Goal: Communication & Community: Answer question/provide support

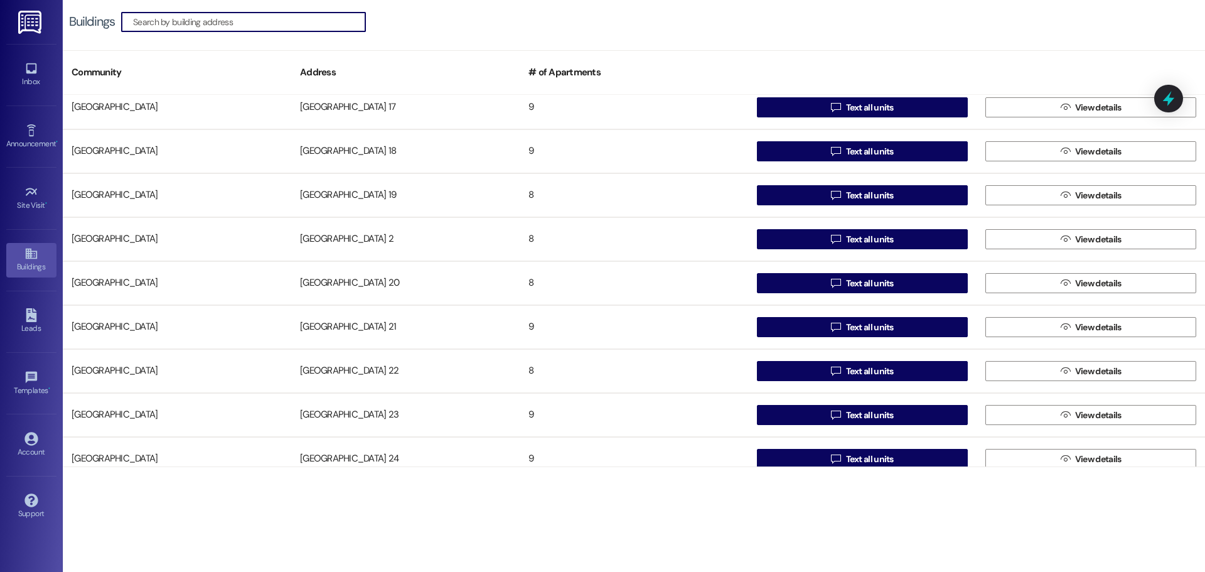
scroll to position [502, 0]
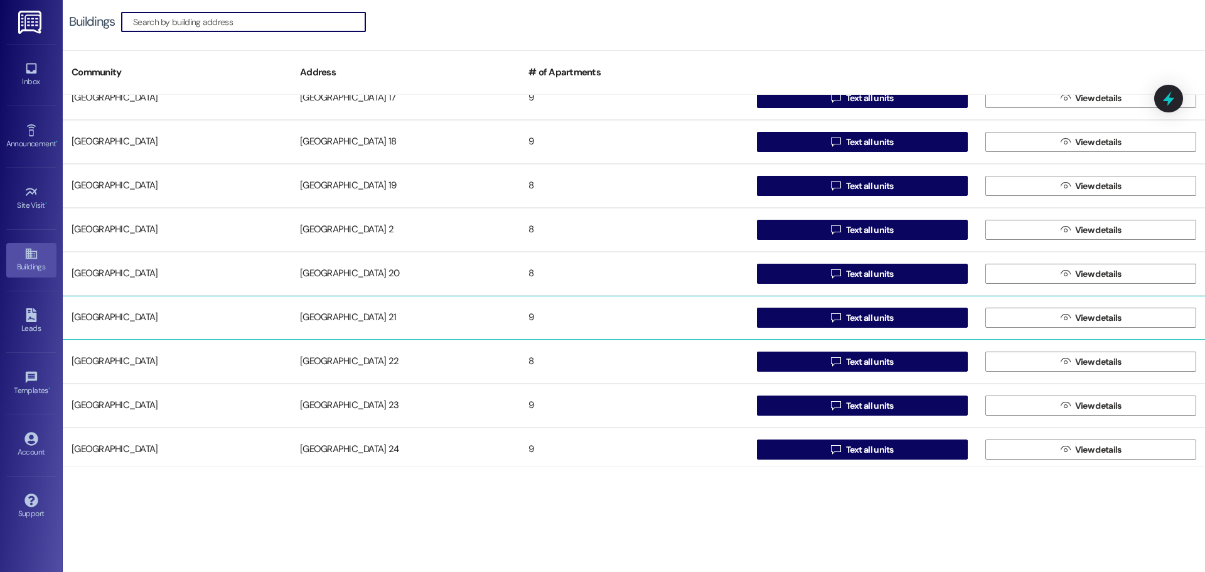
click at [350, 314] on div "[GEOGRAPHIC_DATA] 21" at bounding box center [405, 317] width 228 height 25
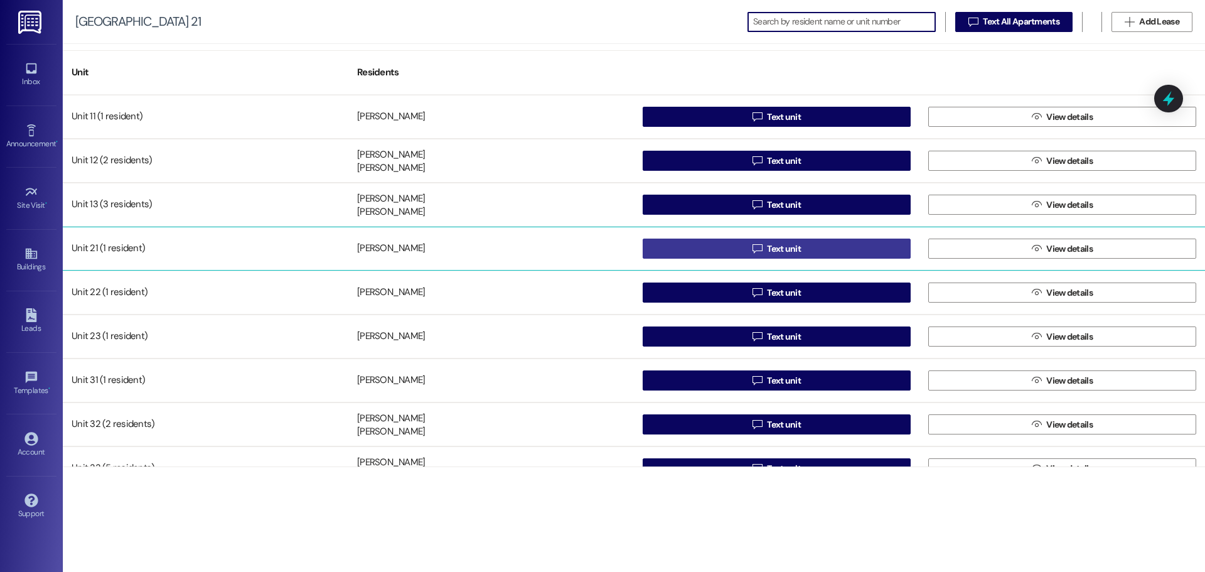
click at [713, 246] on button " Text unit" at bounding box center [777, 248] width 268 height 20
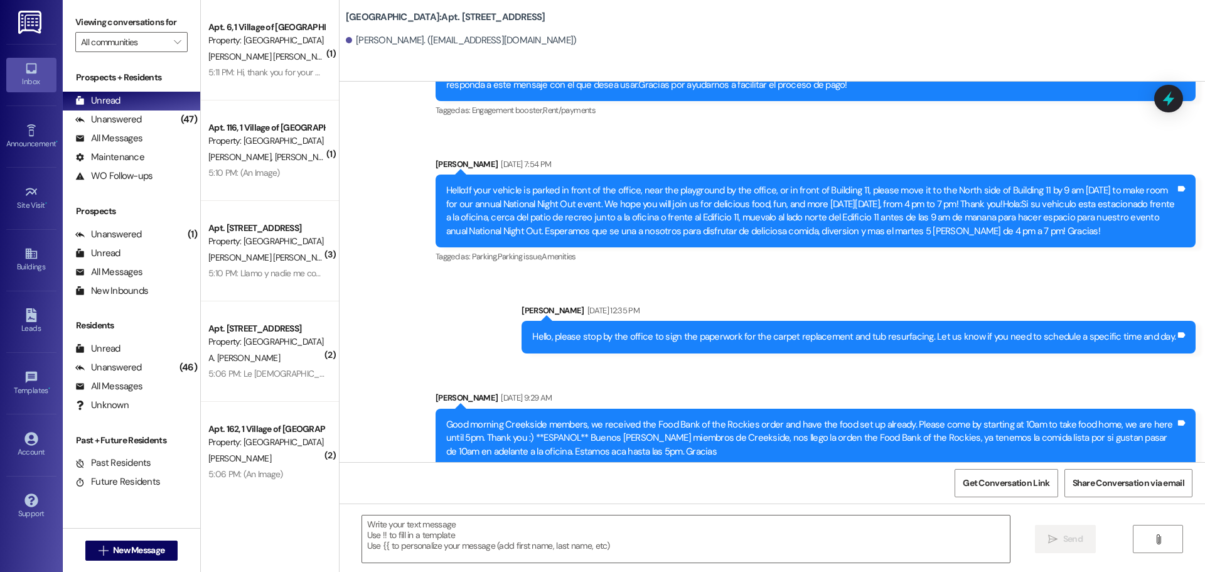
scroll to position [12085, 0]
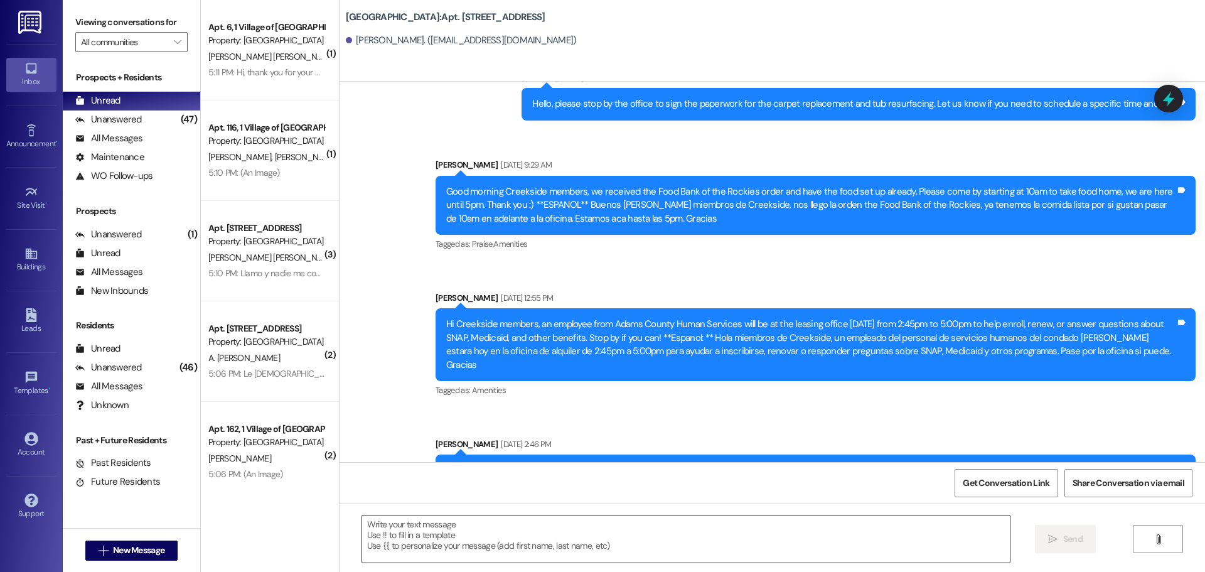
click at [455, 529] on textarea at bounding box center [686, 538] width 648 height 47
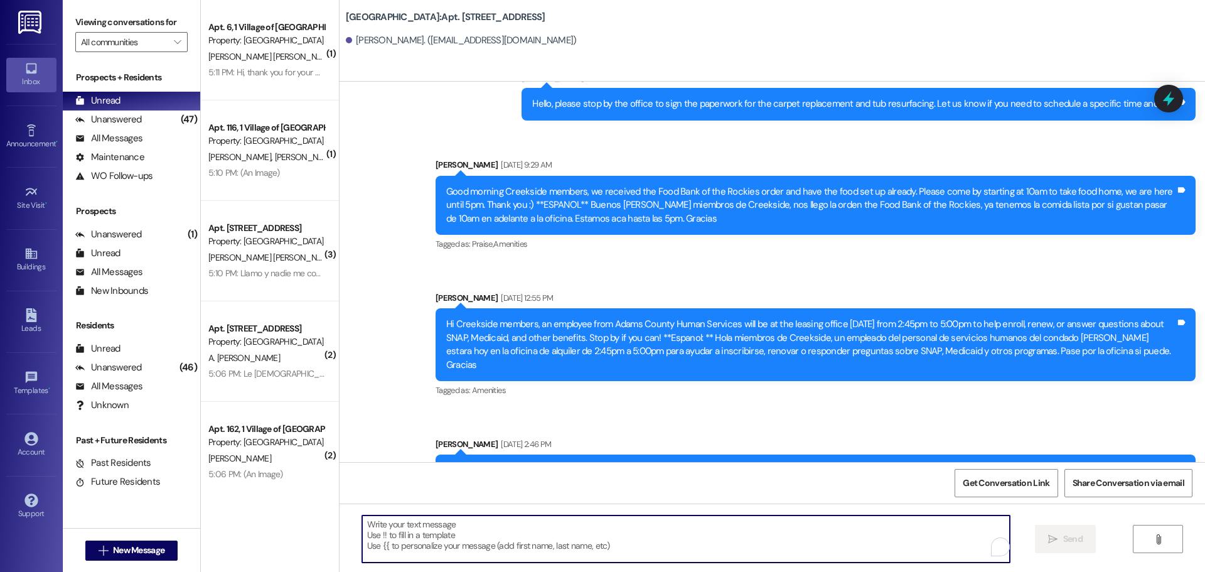
click at [432, 525] on textarea "To enrich screen reader interactions, please activate Accessibility in Grammarl…" at bounding box center [686, 538] width 648 height 47
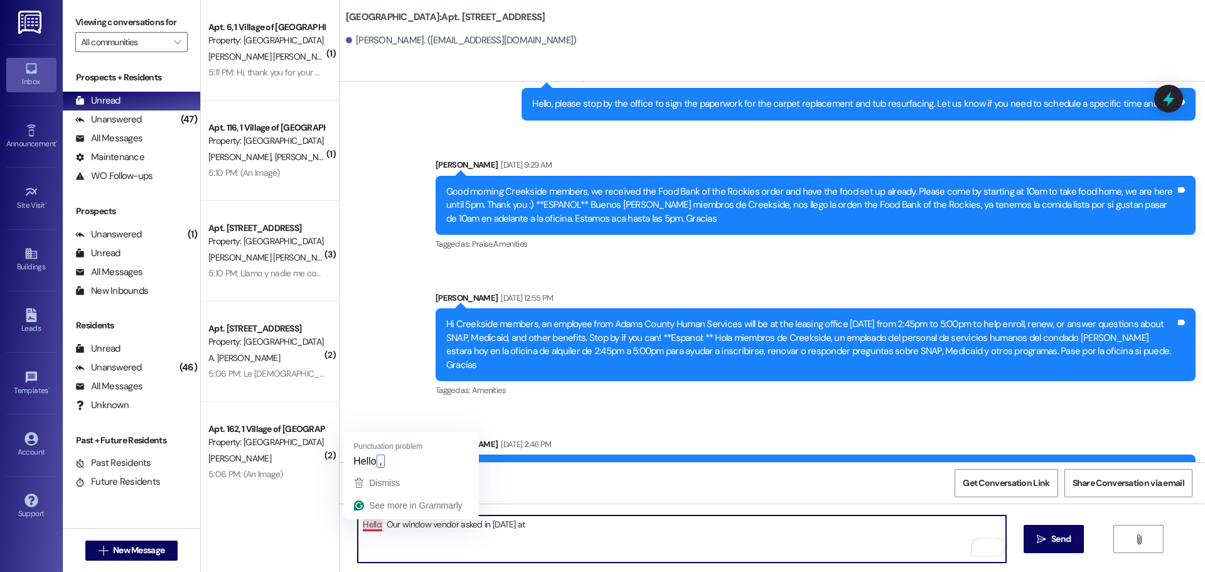
click at [371, 525] on textarea "Hello: Our window vendor asked in [DATE] at" at bounding box center [682, 538] width 648 height 47
click at [472, 525] on textarea "Hello, Our window vendor asked in [DATE] at" at bounding box center [682, 538] width 648 height 47
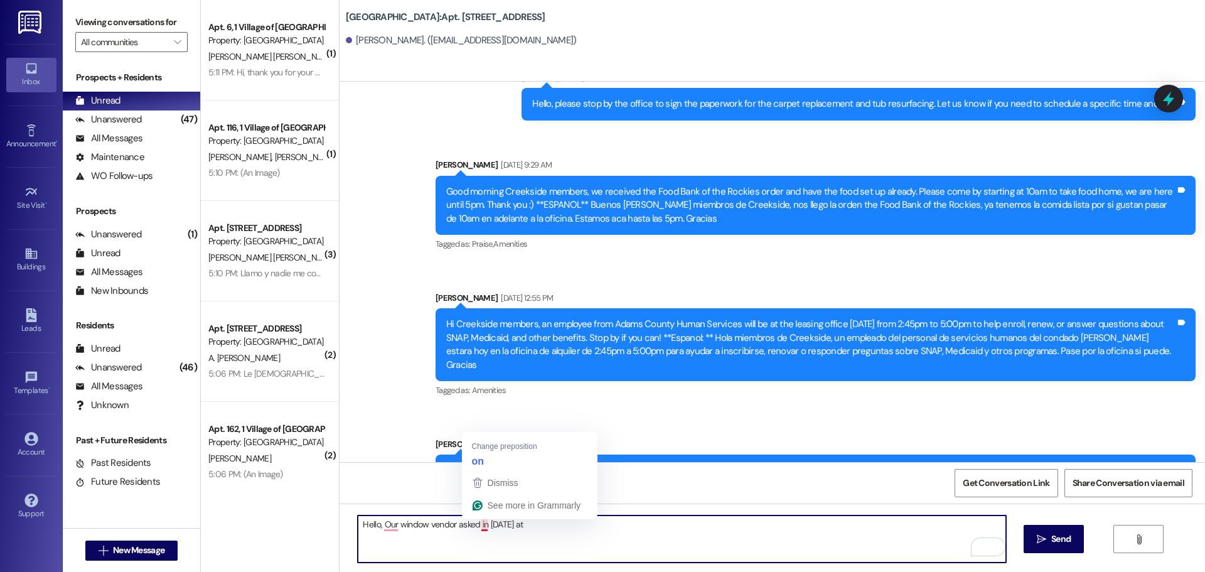
click at [472, 525] on textarea "Hello, Our window vendor asked in [DATE] at" at bounding box center [682, 538] width 648 height 47
drag, startPoint x: 480, startPoint y: 523, endPoint x: 472, endPoint y: 525, distance: 8.4
click at [472, 525] on textarea "Hello, Our window vendor asked fin [DATE] at" at bounding box center [682, 538] width 648 height 47
click at [543, 525] on textarea "Hello, Our window vendor asked if [DATE] at" at bounding box center [682, 538] width 648 height 47
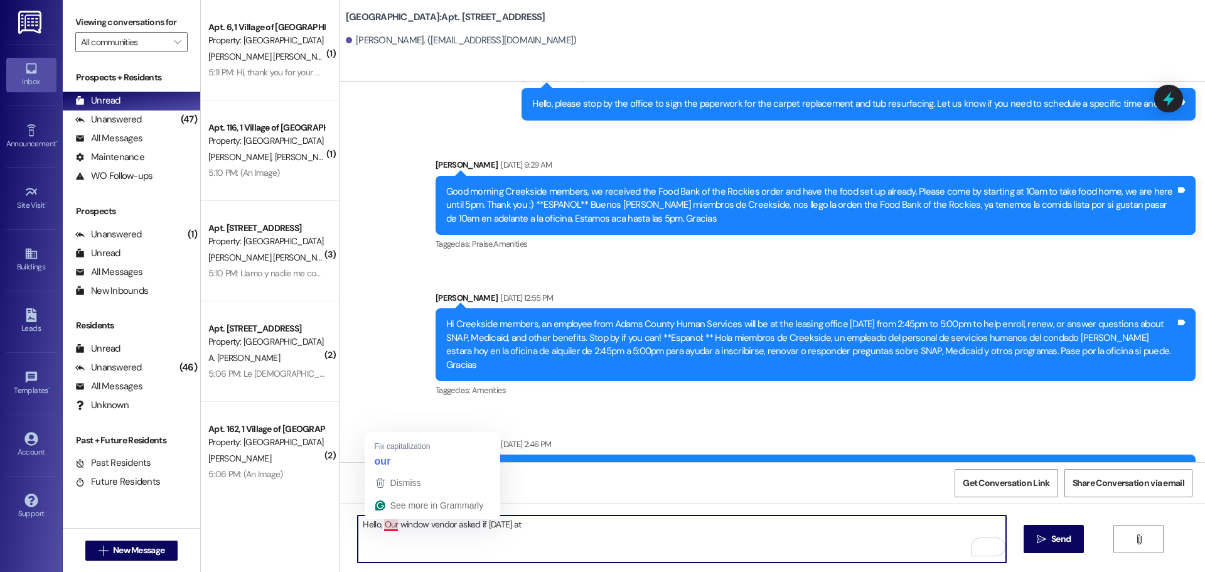
click at [375, 524] on textarea "Hello, Our window vendor asked if [DATE] at" at bounding box center [682, 538] width 648 height 47
drag, startPoint x: 449, startPoint y: 525, endPoint x: 471, endPoint y: 525, distance: 22.6
click at [471, 525] on textarea "Hello, Our window vendor asked if [DATE] at" at bounding box center [682, 538] width 648 height 47
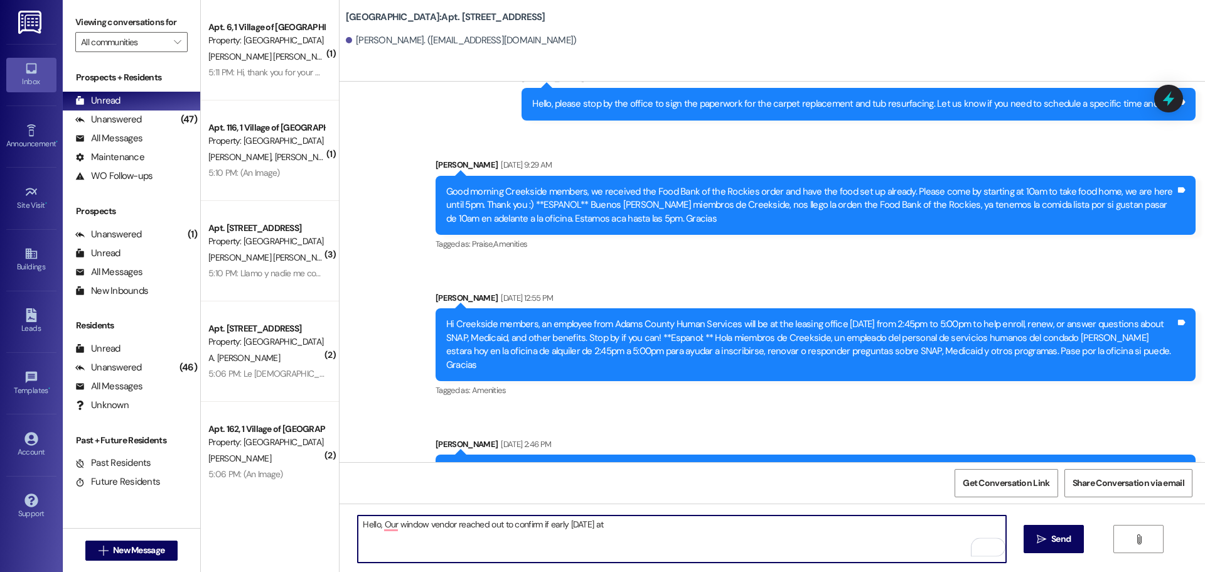
drag, startPoint x: 624, startPoint y: 524, endPoint x: 612, endPoint y: 525, distance: 12.6
click at [612, 525] on textarea "Hello, Our window vendor reached out to confirm if early [DATE] at" at bounding box center [682, 538] width 648 height 47
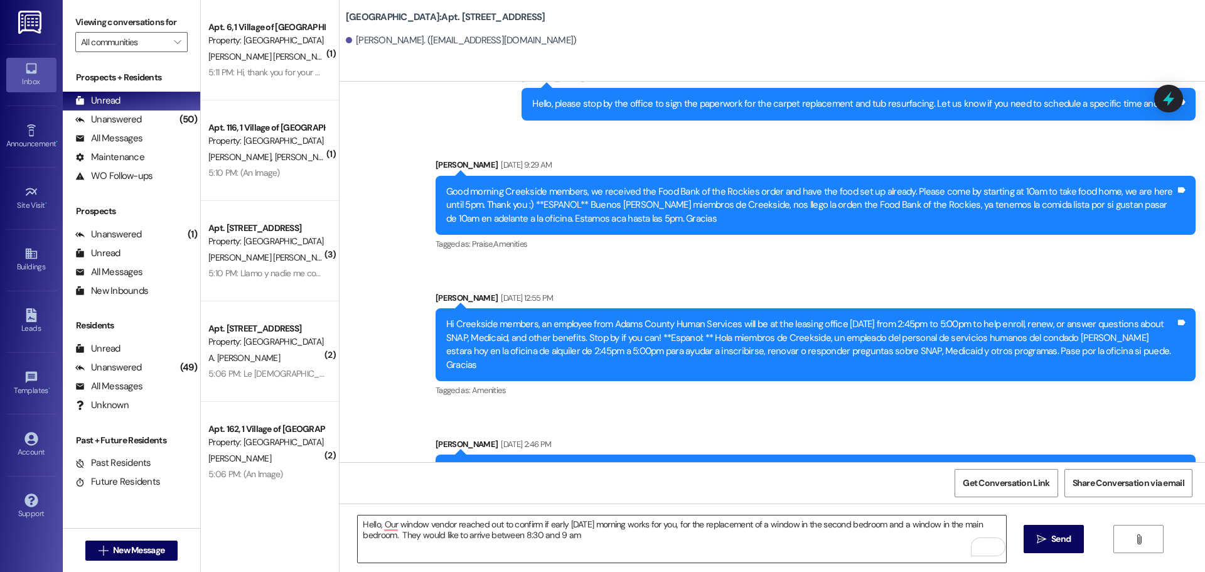
drag, startPoint x: 570, startPoint y: 538, endPoint x: 602, endPoint y: 542, distance: 32.8
click at [570, 538] on textarea "Hello, Our window vendor reached out to confirm if early [DATE] morning works f…" at bounding box center [682, 538] width 648 height 47
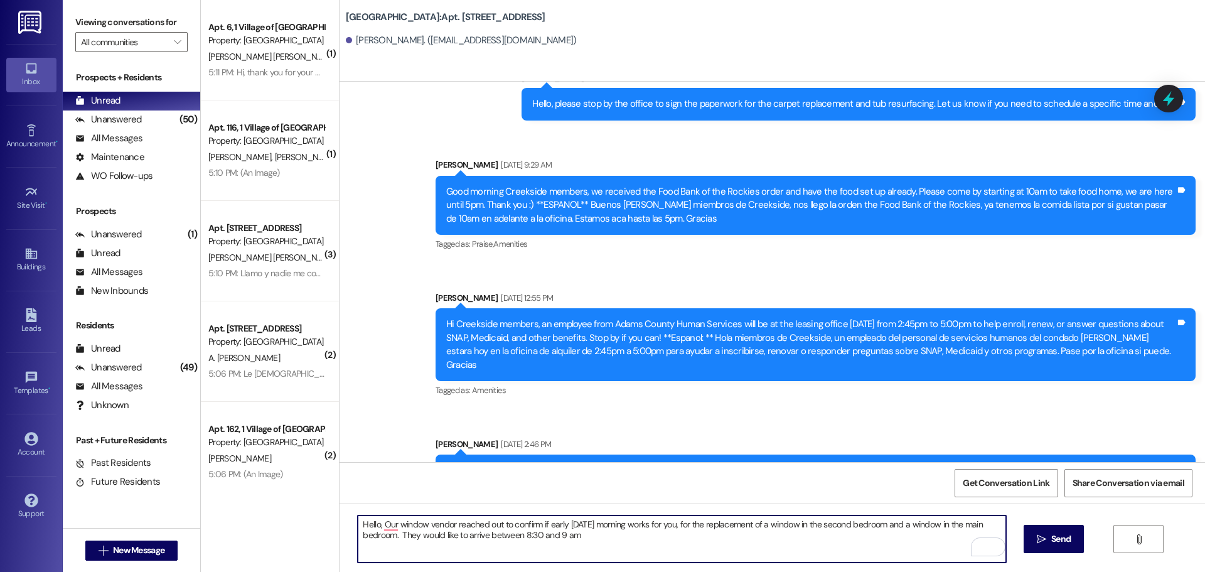
click at [575, 540] on textarea "Hello, Our window vendor reached out to confirm if early [DATE] morning works f…" at bounding box center [682, 538] width 648 height 47
click at [540, 523] on textarea "Hello, Our window vendor reached out to confirm if early [DATE] morning works f…" at bounding box center [682, 538] width 648 height 47
click at [540, 521] on textarea "Hello, Our window vendor reached out to confirm if early [DATE] morning works f…" at bounding box center [682, 538] width 648 height 47
click at [681, 524] on textarea "Hello, Our window vendor reached out to confirm if early [DATE] morning works f…" at bounding box center [682, 538] width 648 height 47
click at [668, 538] on textarea "Hello, Our window vendor reached out to confirm if early [DATE] morning works f…" at bounding box center [682, 538] width 648 height 47
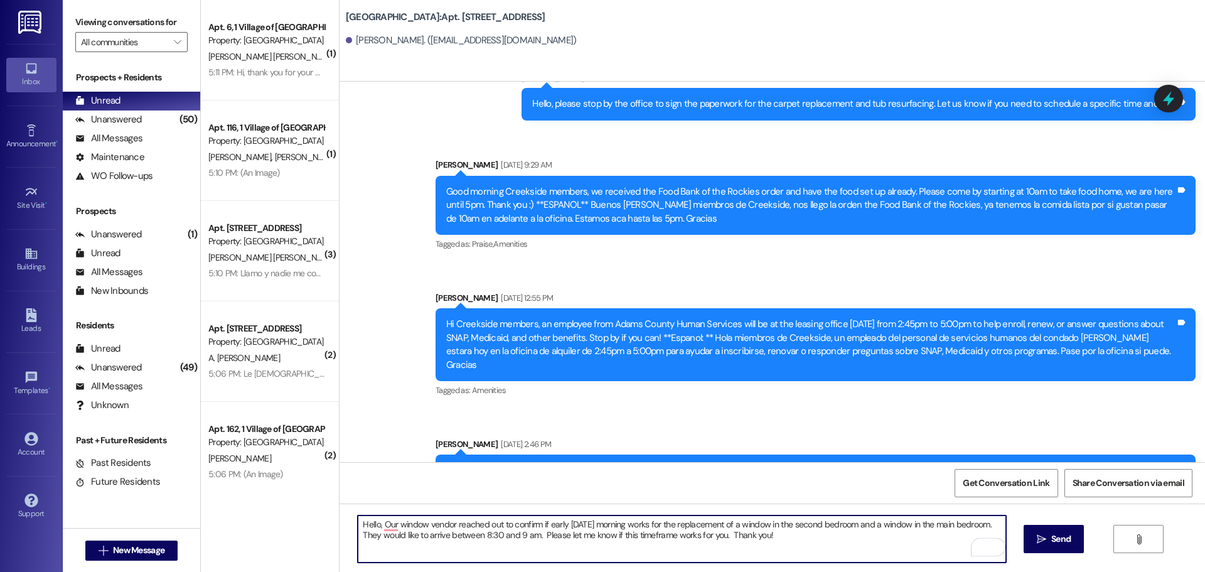
drag, startPoint x: 610, startPoint y: 535, endPoint x: 622, endPoint y: 534, distance: 11.9
click at [622, 534] on textarea "Hello, Our window vendor reached out to confirm if early [DATE] morning works f…" at bounding box center [682, 538] width 648 height 47
click at [809, 536] on textarea "Hello, Our window vendor reached out to confirm if early [DATE] morning works f…" at bounding box center [682, 538] width 648 height 47
drag, startPoint x: 807, startPoint y: 536, endPoint x: 336, endPoint y: 521, distance: 470.8
click at [339, 521] on div "Hello, Our window vendor reached out to confirm if early [DATE] morning works f…" at bounding box center [771, 550] width 865 height 94
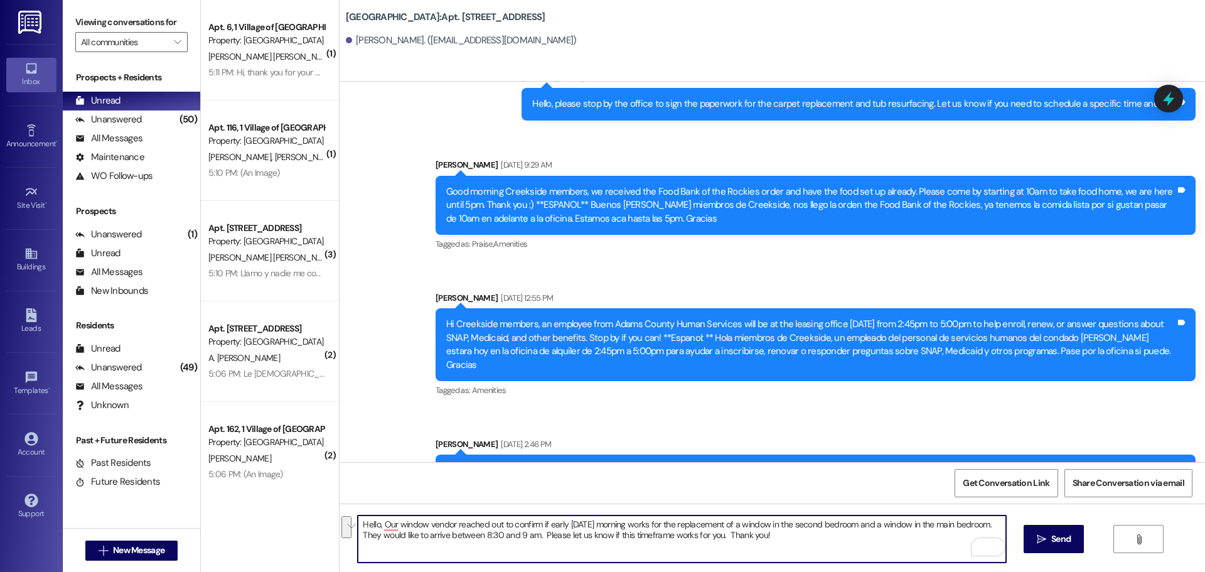
click at [812, 553] on textarea "Hello, Our window vendor reached out to confirm if early [DATE] morning works f…" at bounding box center [682, 538] width 648 height 47
type textarea "Hello, Our window vendor reached out to confirm if early [DATE] morning works f…"
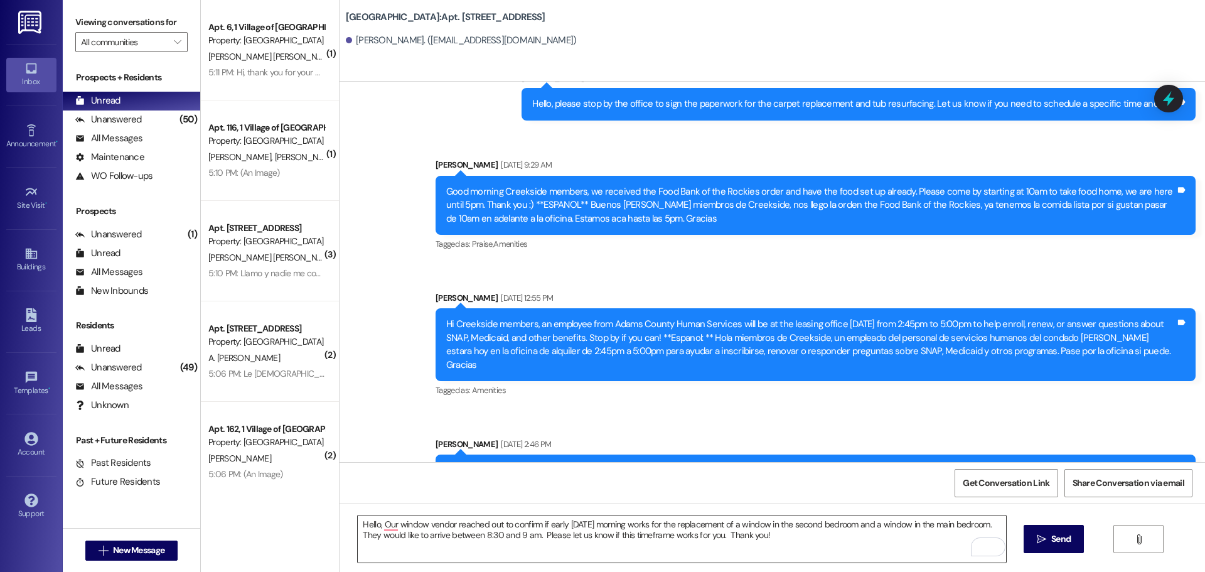
drag, startPoint x: 1058, startPoint y: 541, endPoint x: 851, endPoint y: 547, distance: 207.1
click at [1058, 541] on span "Send" at bounding box center [1060, 538] width 19 height 13
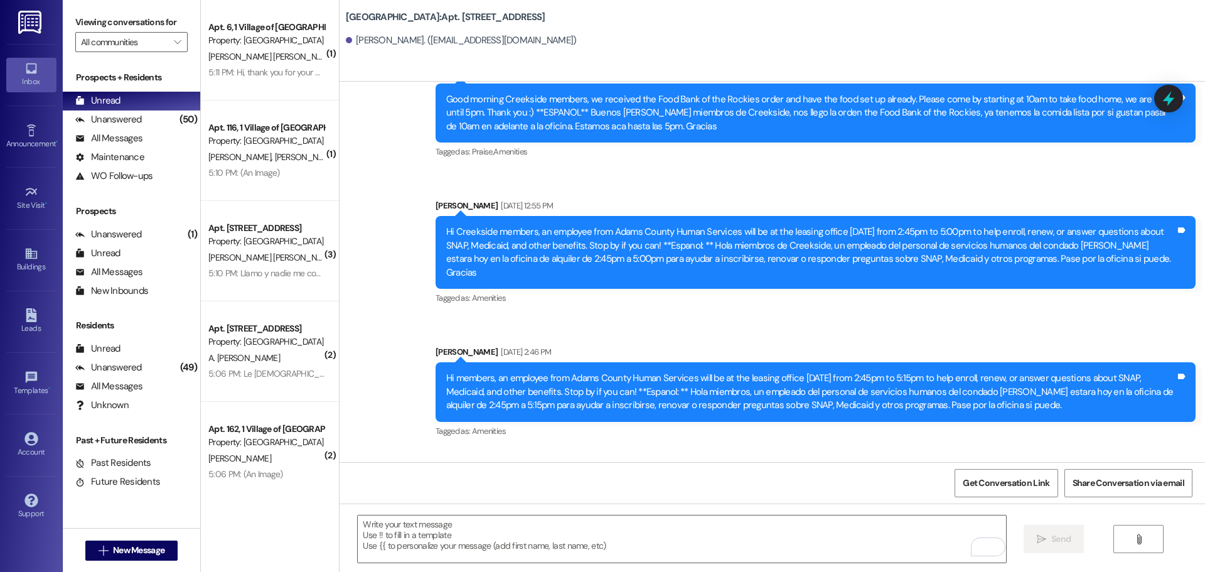
scroll to position [12186, 0]
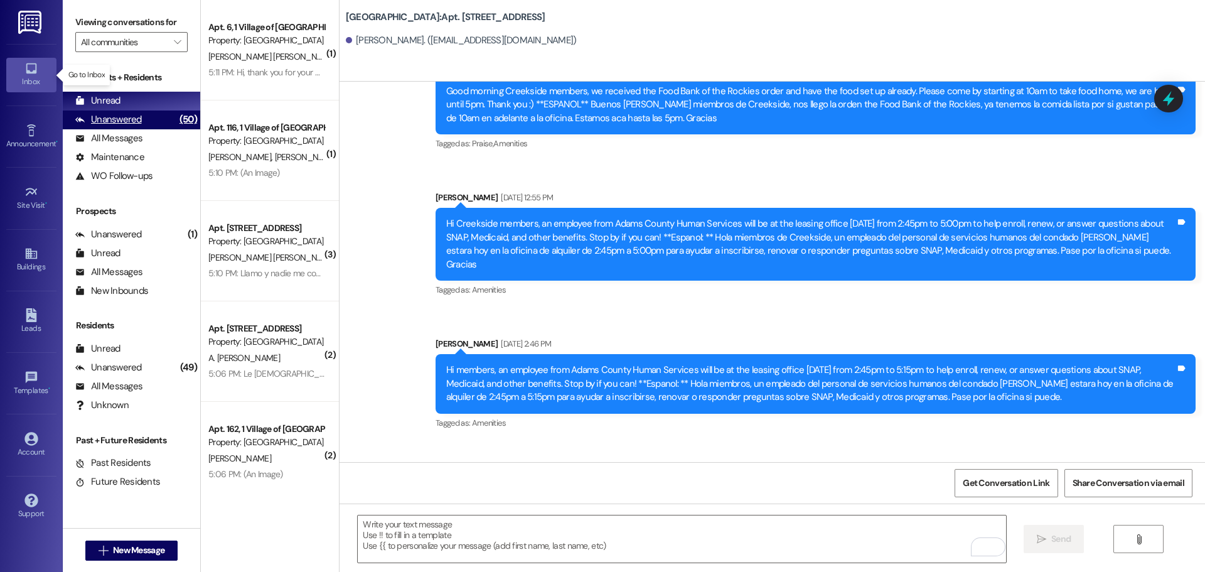
drag, startPoint x: 33, startPoint y: 72, endPoint x: 137, endPoint y: 114, distance: 112.6
click at [33, 72] on icon at bounding box center [31, 68] width 11 height 11
click at [115, 41] on input "All communities" at bounding box center [124, 42] width 87 height 20
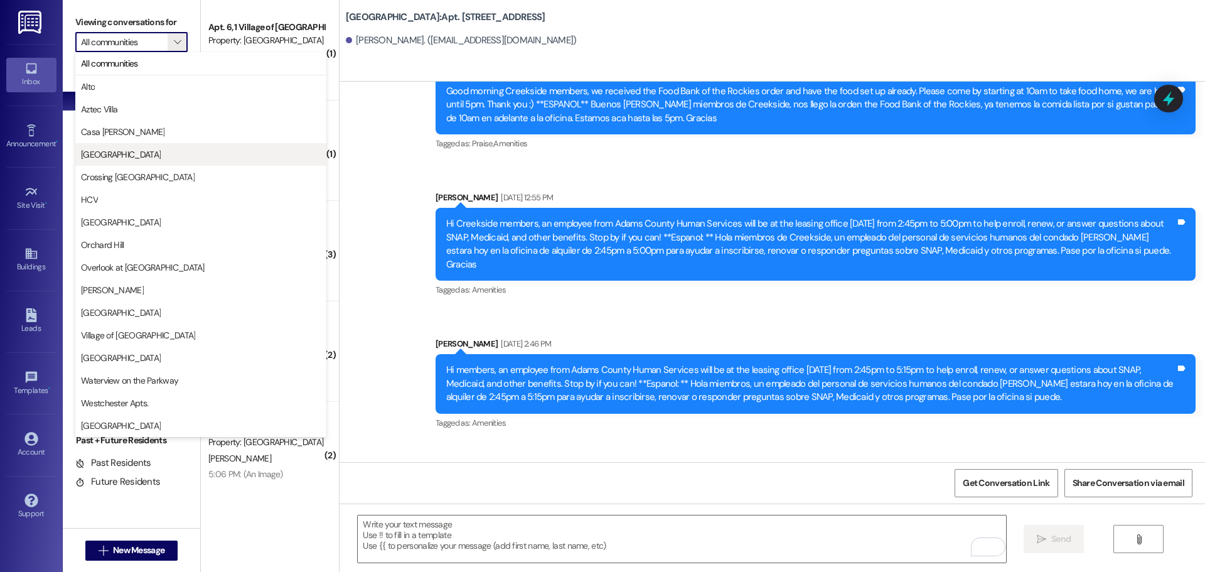
click at [99, 156] on span "[GEOGRAPHIC_DATA]" at bounding box center [121, 154] width 80 height 13
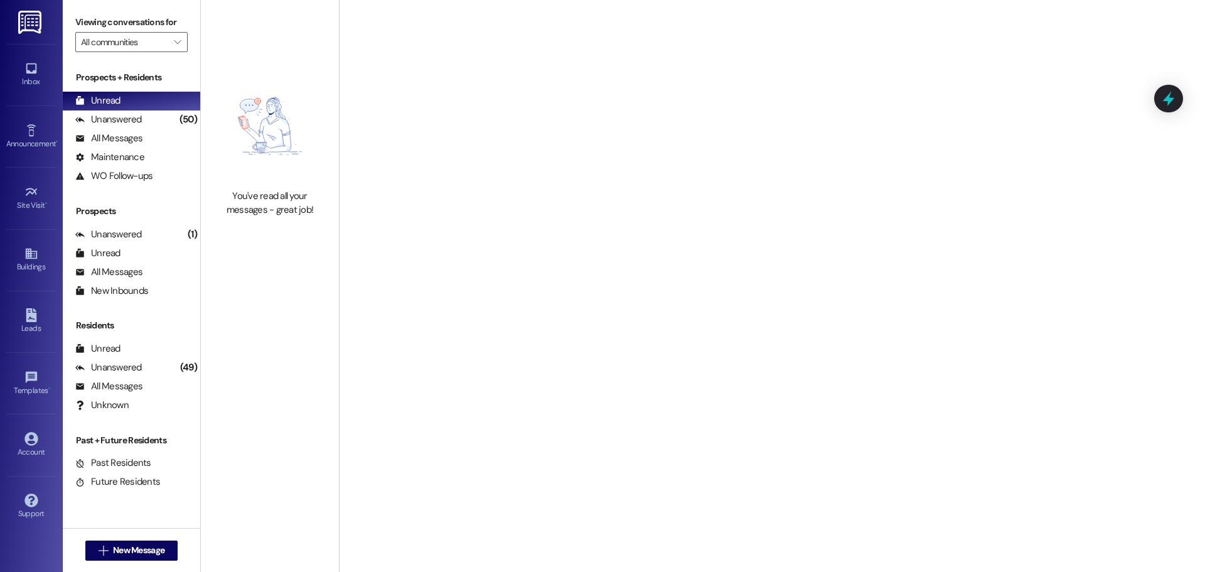
type input "[GEOGRAPHIC_DATA]"
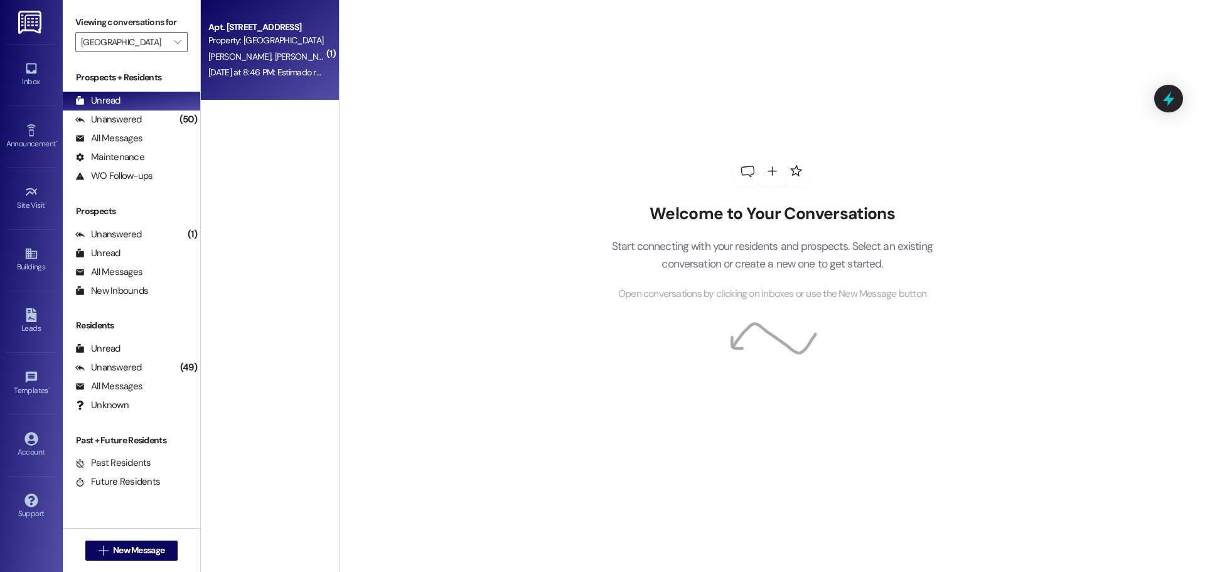
click at [251, 52] on span "[PERSON_NAME]" at bounding box center [241, 56] width 67 height 11
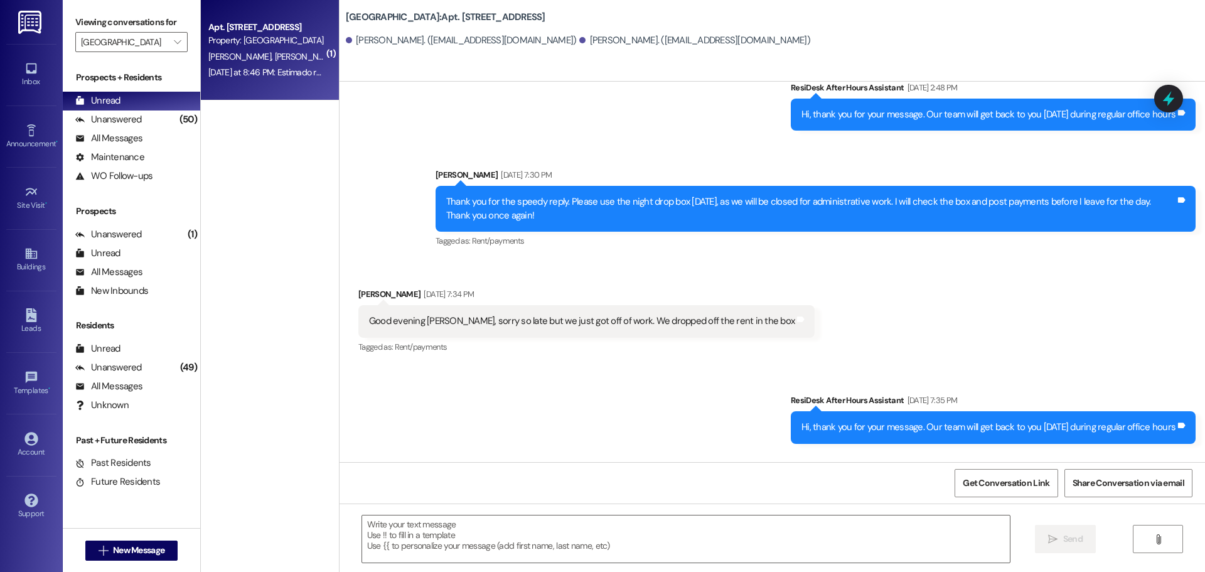
scroll to position [30231, 0]
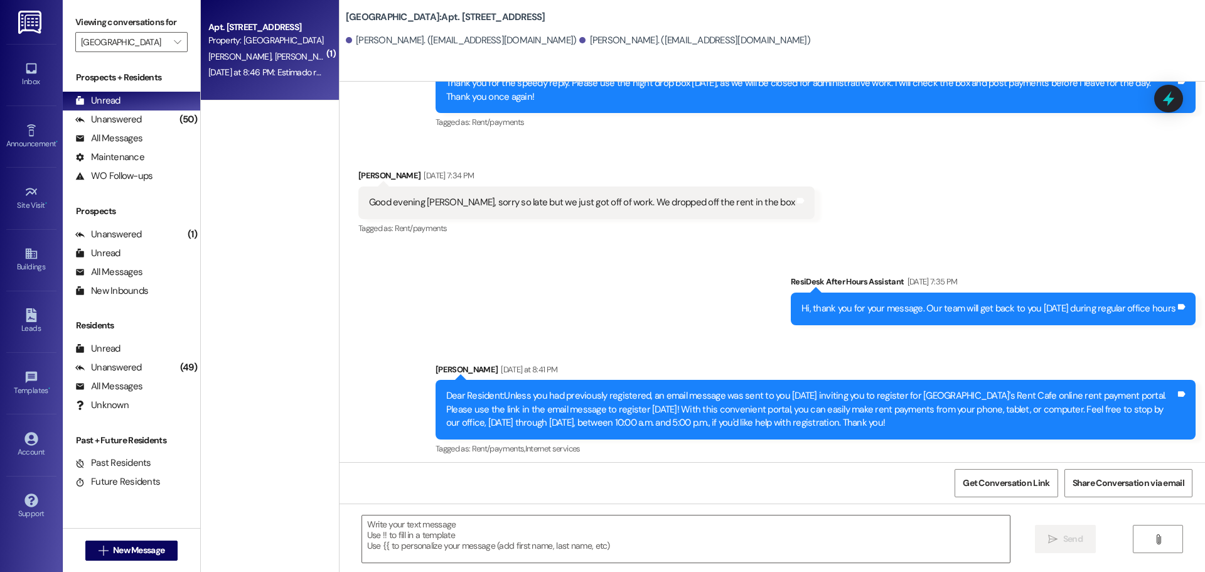
click at [227, 114] on div "( 1 ) Apt. [GEOGRAPHIC_DATA] 4 Property: [GEOGRAPHIC_DATA] [PERSON_NAME] [PERSO…" at bounding box center [270, 241] width 138 height 483
click at [36, 69] on icon at bounding box center [31, 68] width 14 height 14
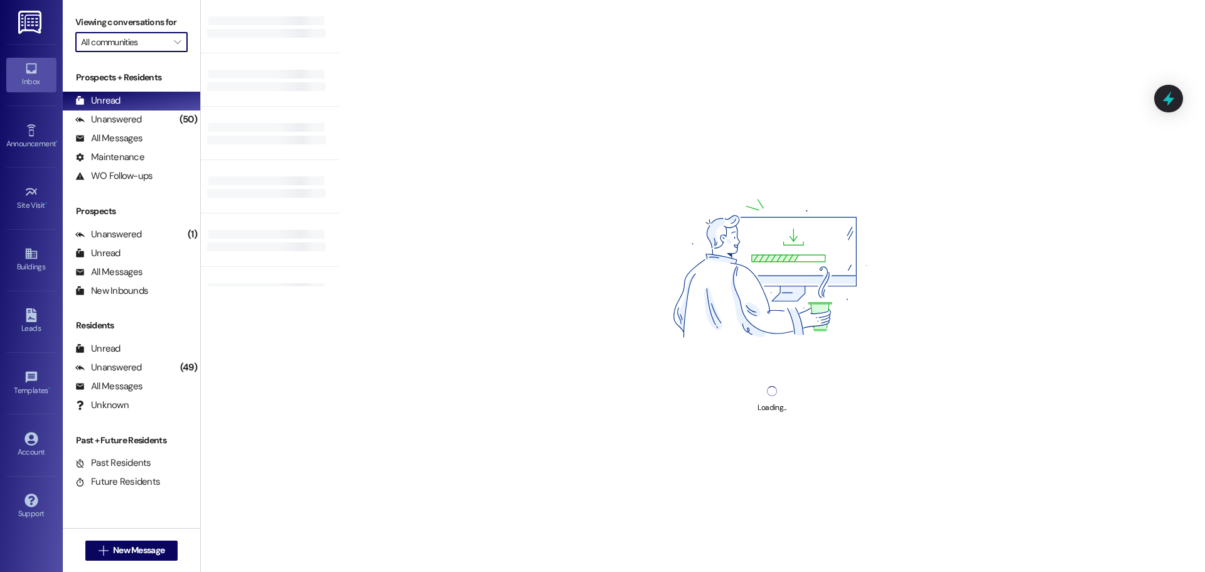
click at [140, 45] on input "All communities" at bounding box center [124, 42] width 87 height 20
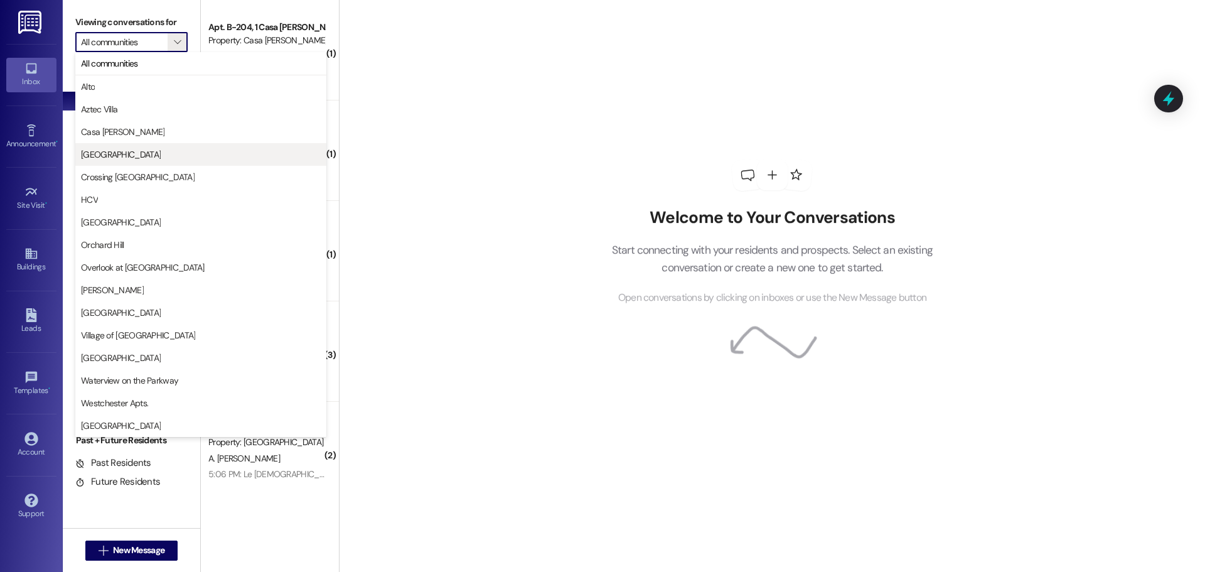
click at [120, 157] on span "[GEOGRAPHIC_DATA]" at bounding box center [121, 154] width 80 height 13
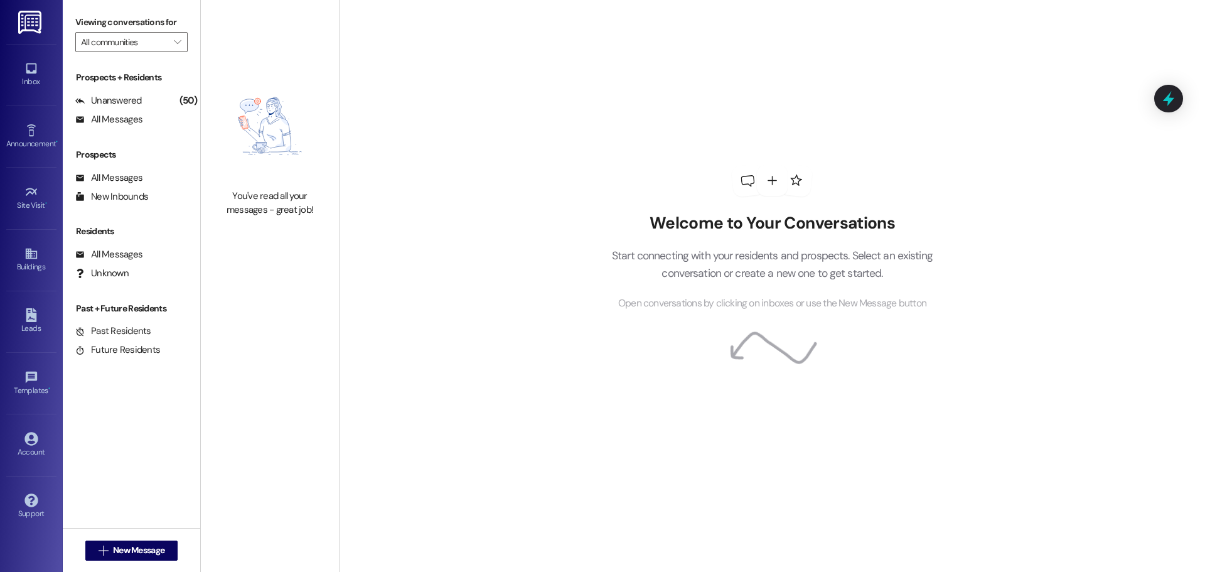
type input "[GEOGRAPHIC_DATA]"
